Goal: Check status: Check status

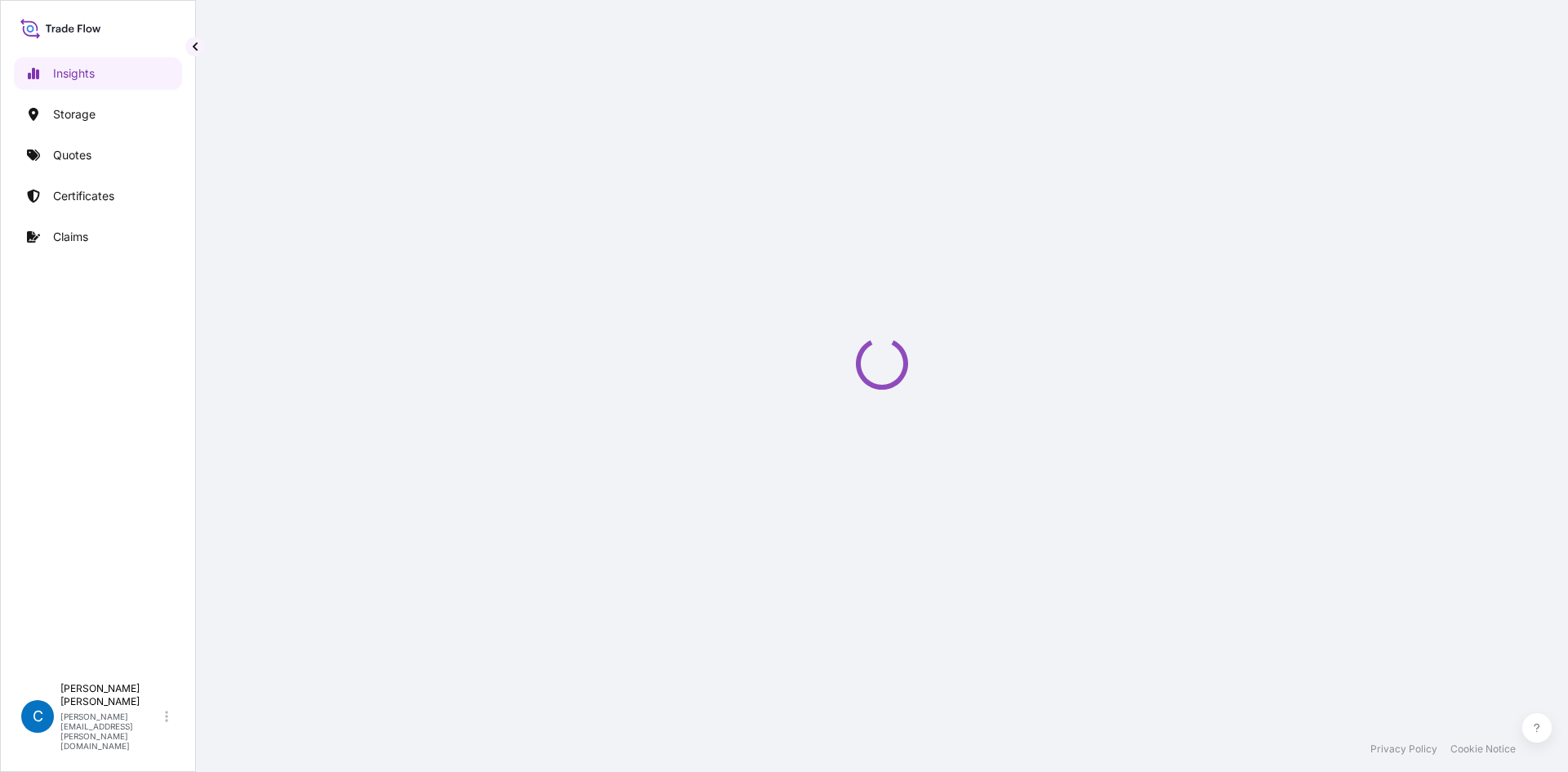
select select "2025"
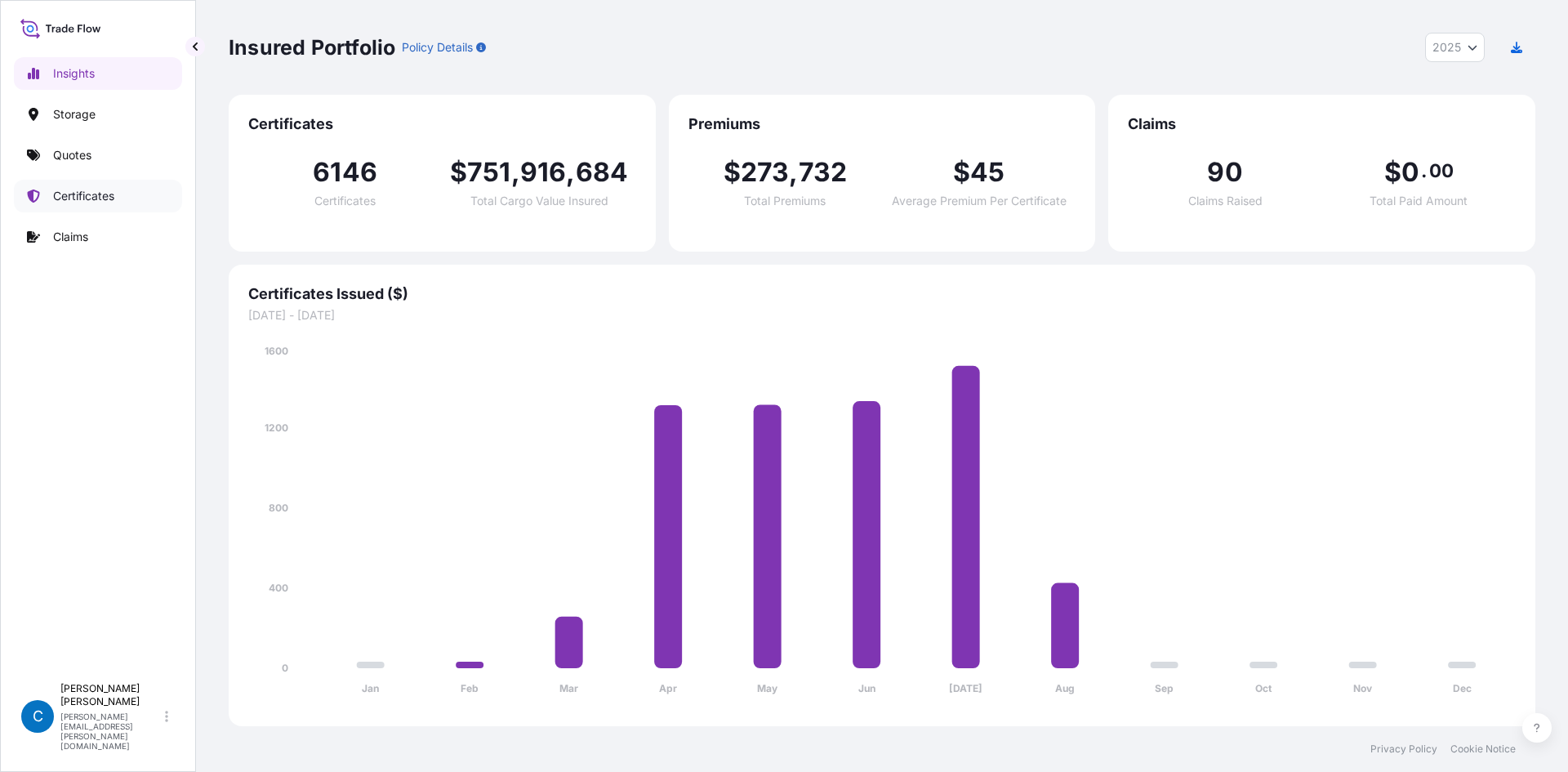
click at [107, 199] on p "Certificates" at bounding box center [83, 196] width 61 height 16
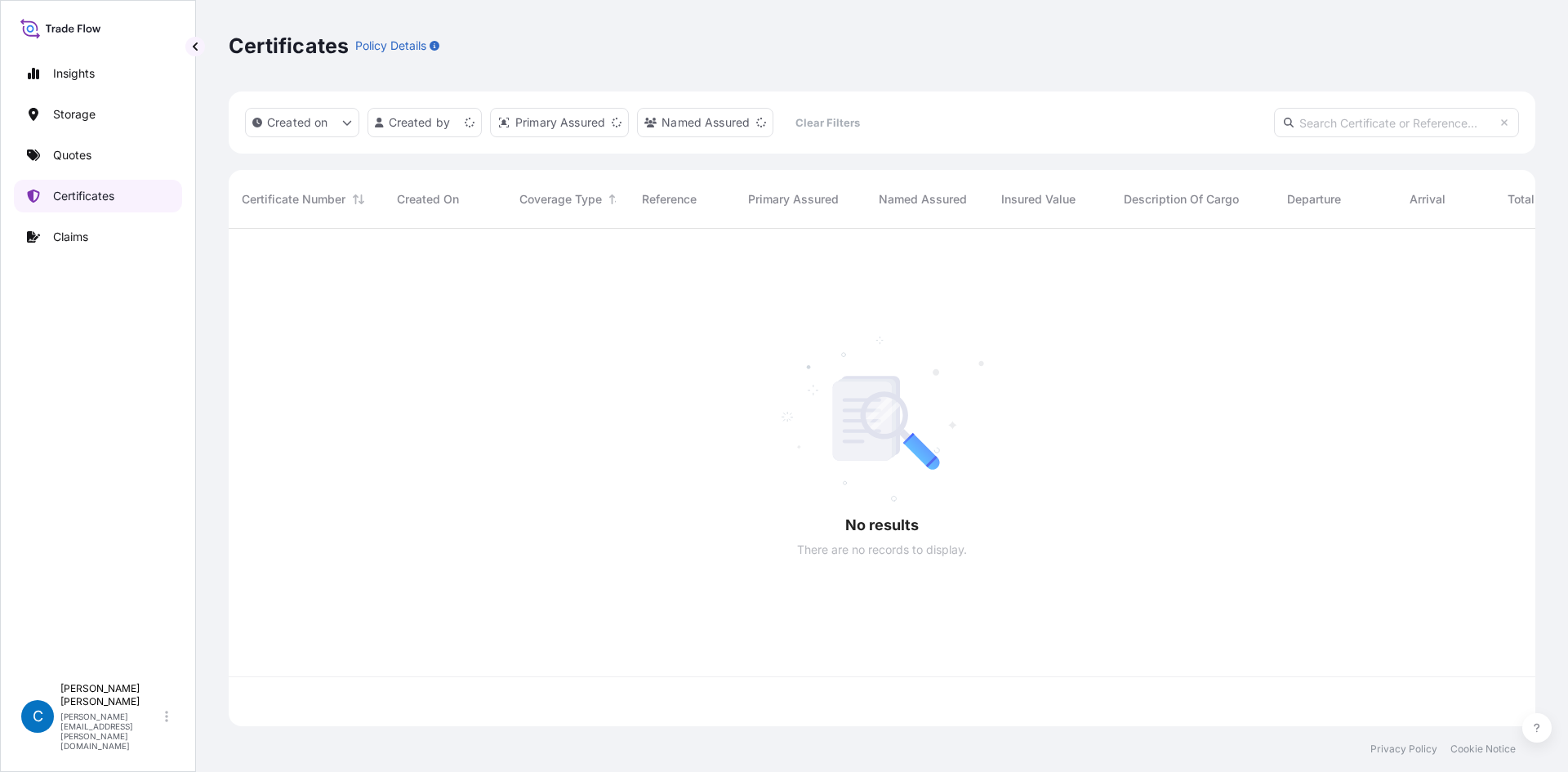
scroll to position [494, 1294]
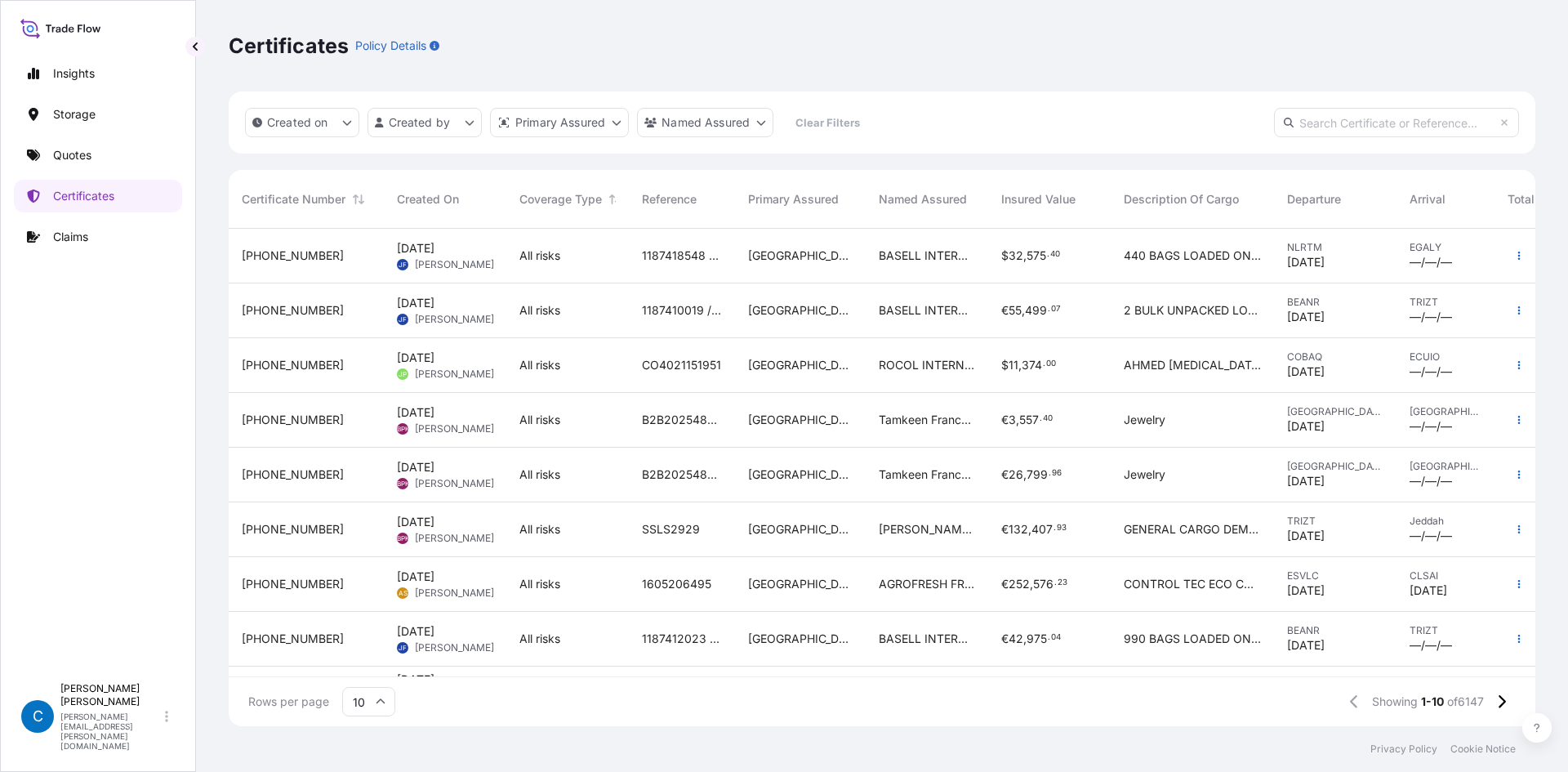
paste input "31602-120-1"
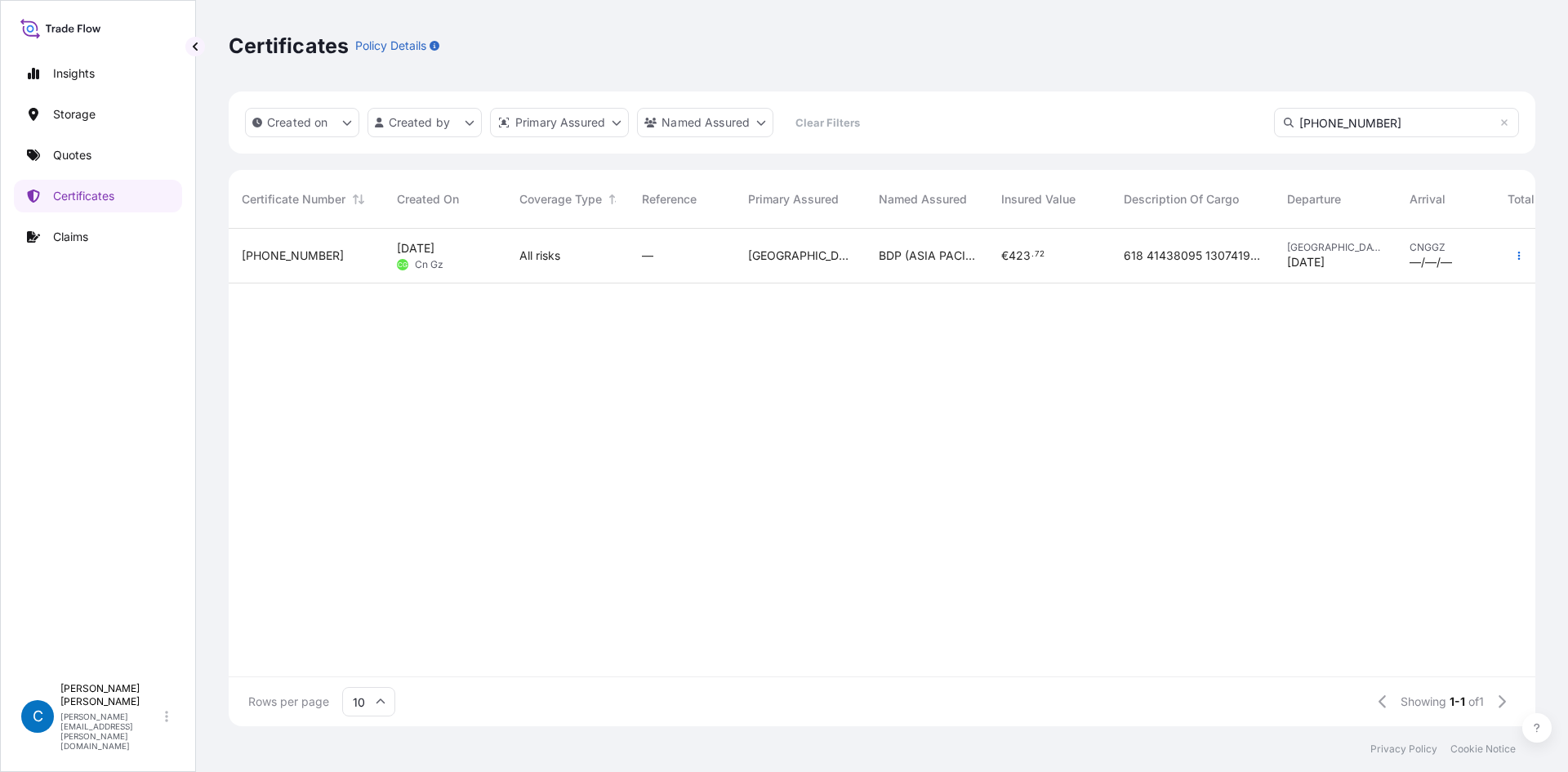
type input "31602-120-1"
click at [294, 248] on span "31602-120-1" at bounding box center [293, 256] width 102 height 16
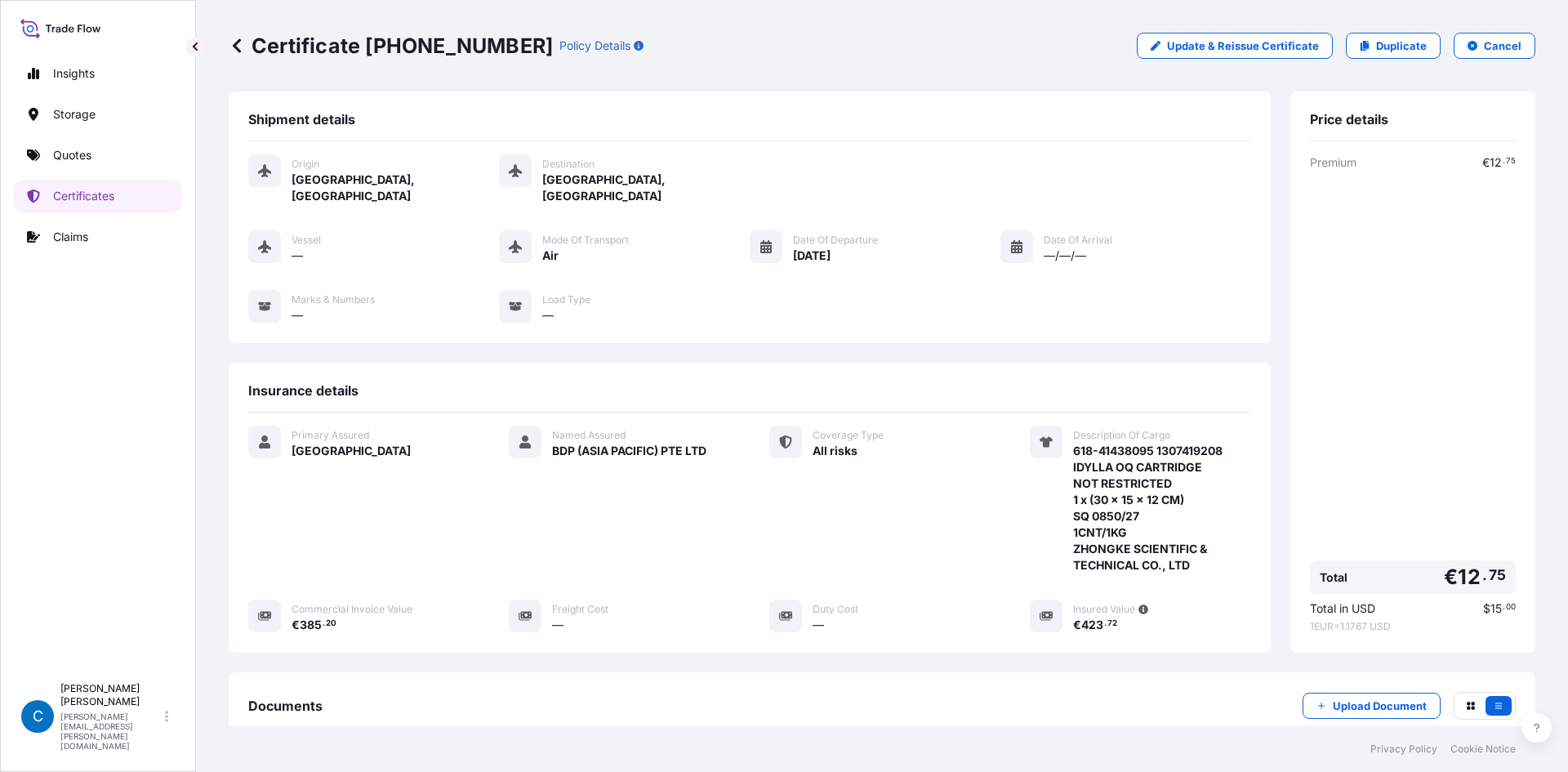
click at [936, 307] on div "Origin Brussels, Belgium Destination Guangzhou, China Vessel — Mode of Transpor…" at bounding box center [749, 248] width 1002 height 212
click at [560, 38] on p "Policy Details" at bounding box center [595, 46] width 71 height 16
click at [634, 47] on icon "button" at bounding box center [638, 45] width 9 height 9
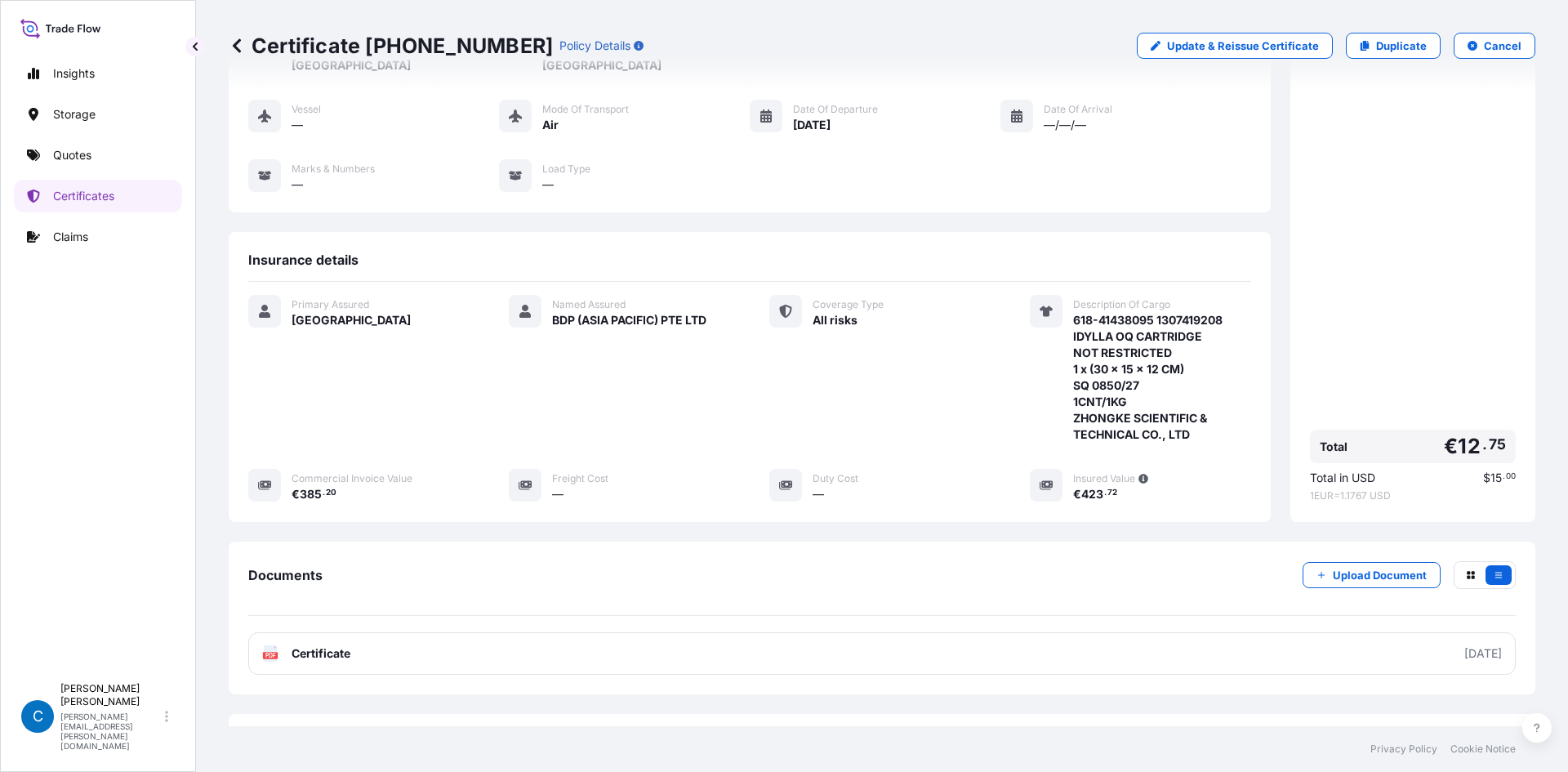
scroll to position [0, 0]
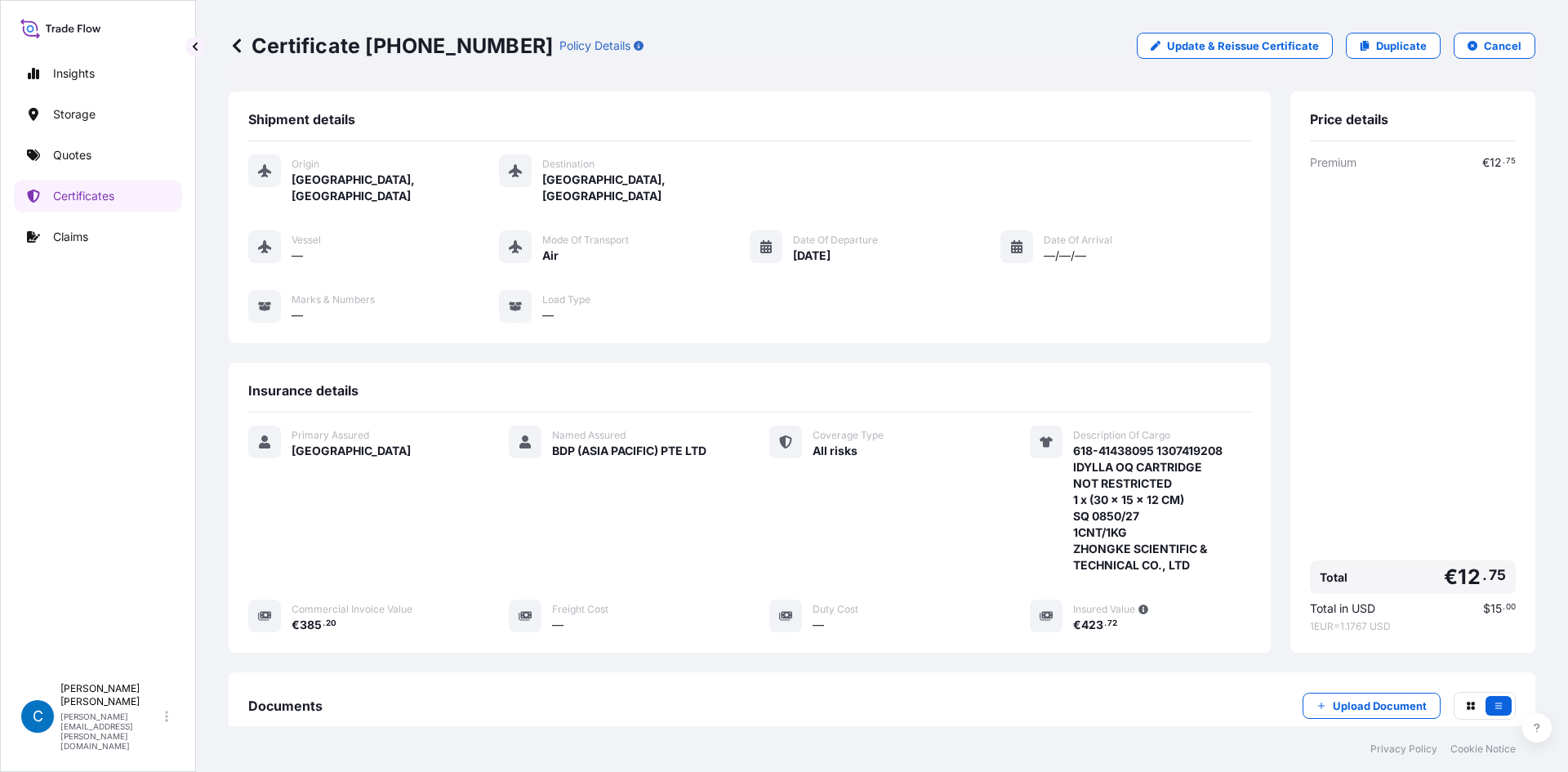
click at [233, 47] on icon at bounding box center [237, 46] width 16 height 16
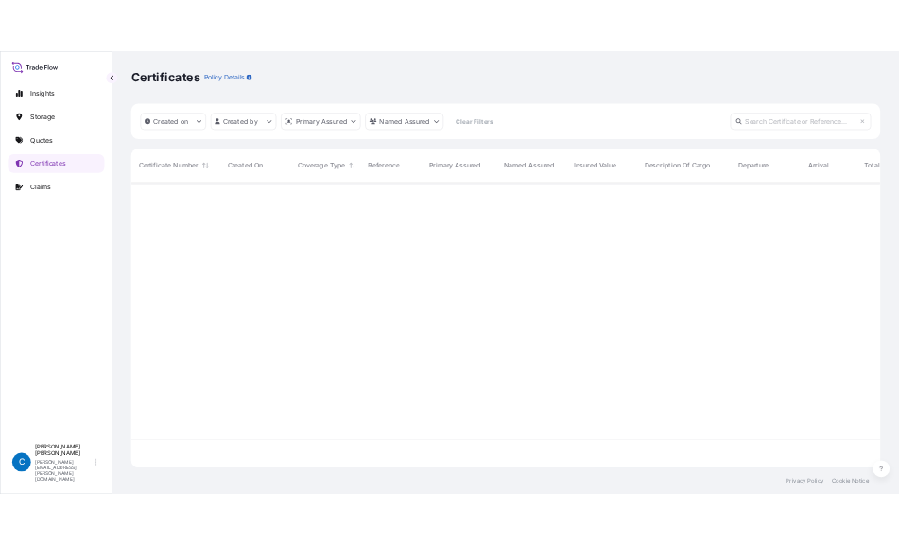
scroll to position [572, 1499]
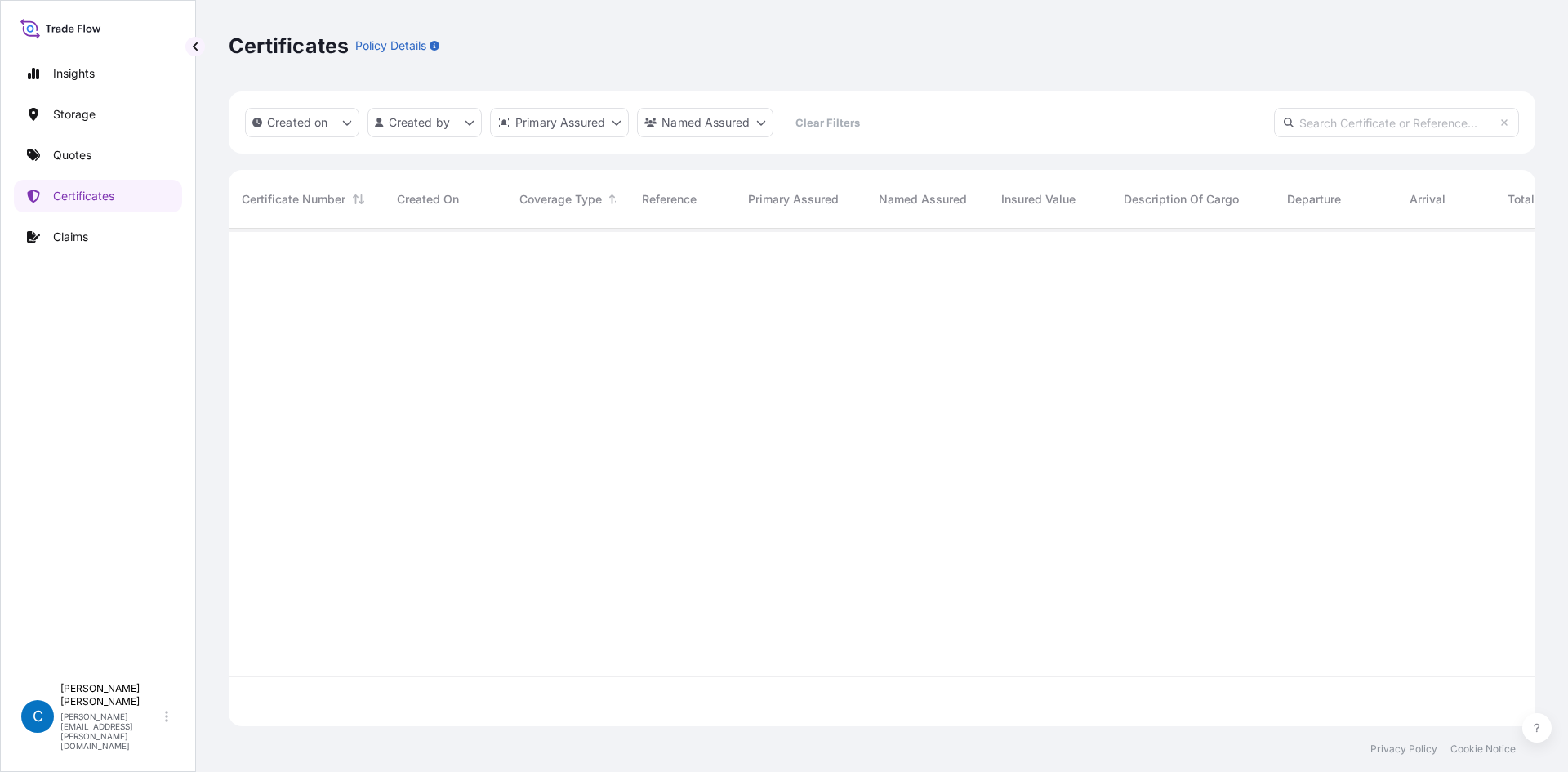
paste input "31602-120-1"
type input "31602-120-1"
click at [888, 64] on div "Certificates Policy Details" at bounding box center [882, 46] width 1306 height 92
